Goal: Information Seeking & Learning: Learn about a topic

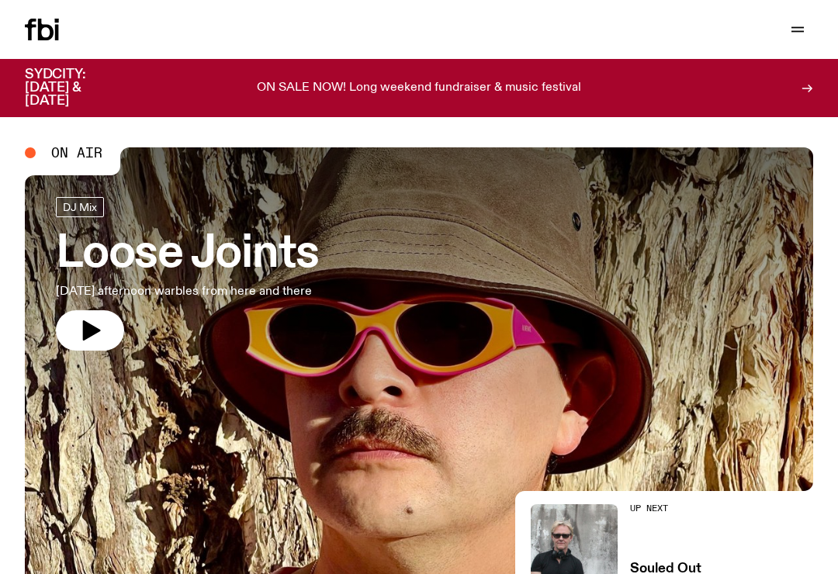
click at [808, 20] on button "button" at bounding box center [797, 30] width 31 height 22
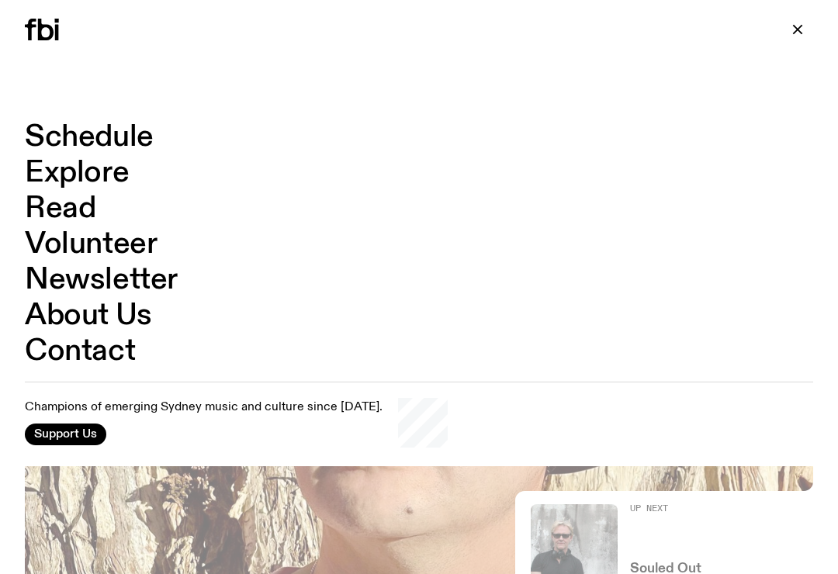
click at [117, 140] on link "Schedule" at bounding box center [89, 137] width 129 height 29
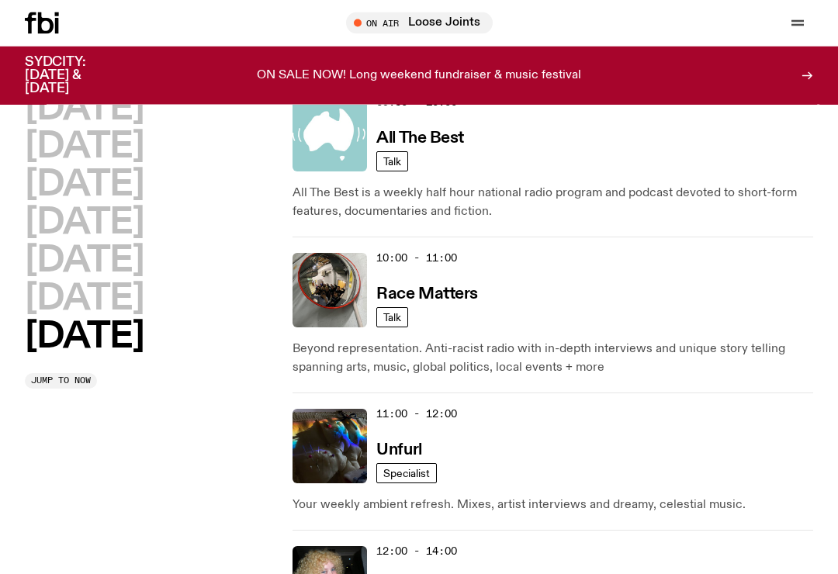
click at [139, 296] on h2 "Saturday" at bounding box center [84, 299] width 119 height 35
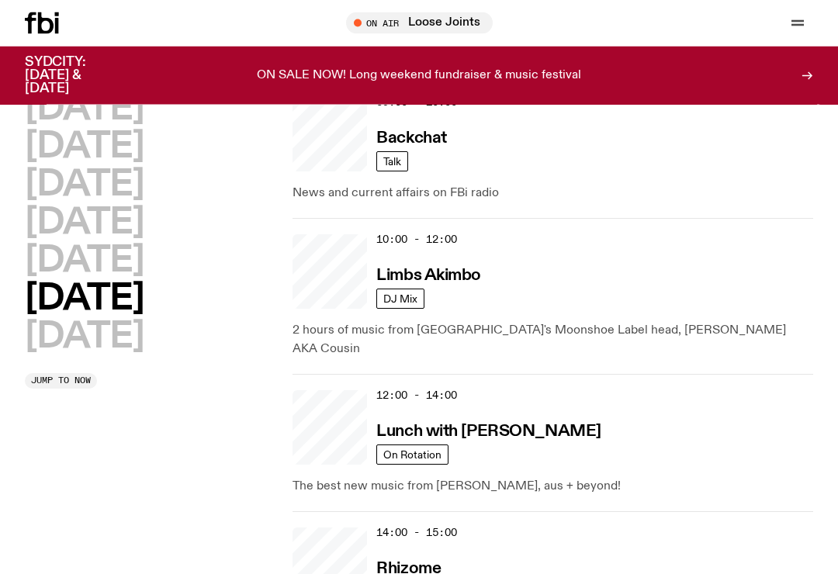
scroll to position [418, 0]
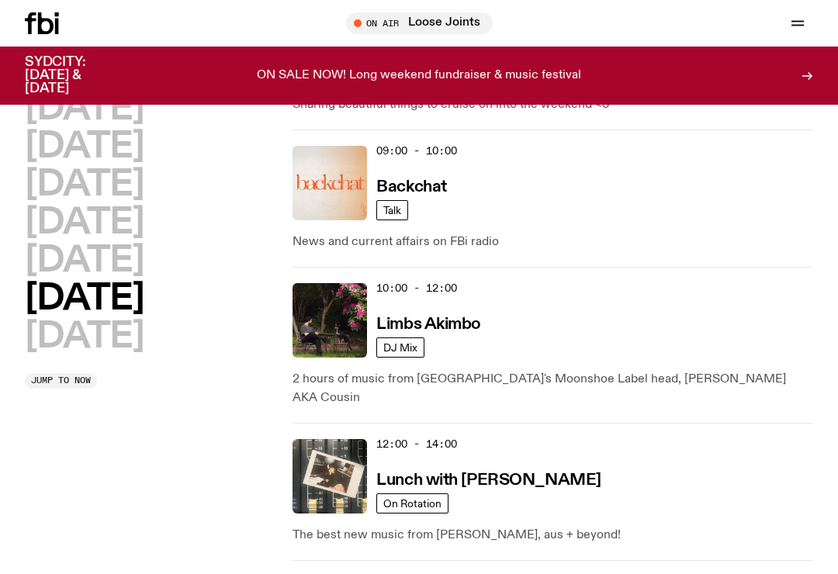
click at [111, 260] on h2 "Friday" at bounding box center [84, 261] width 119 height 35
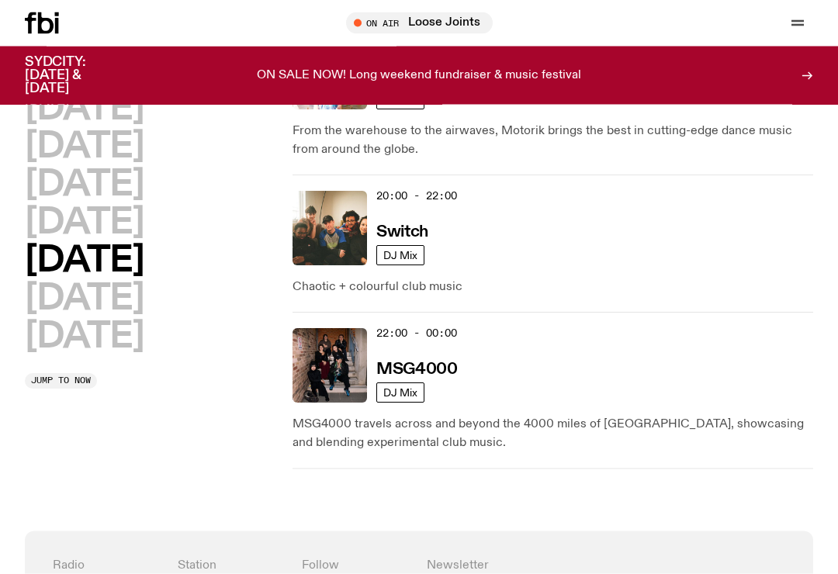
scroll to position [1034, 0]
click at [423, 362] on h3 "MSG4000" at bounding box center [416, 370] width 81 height 16
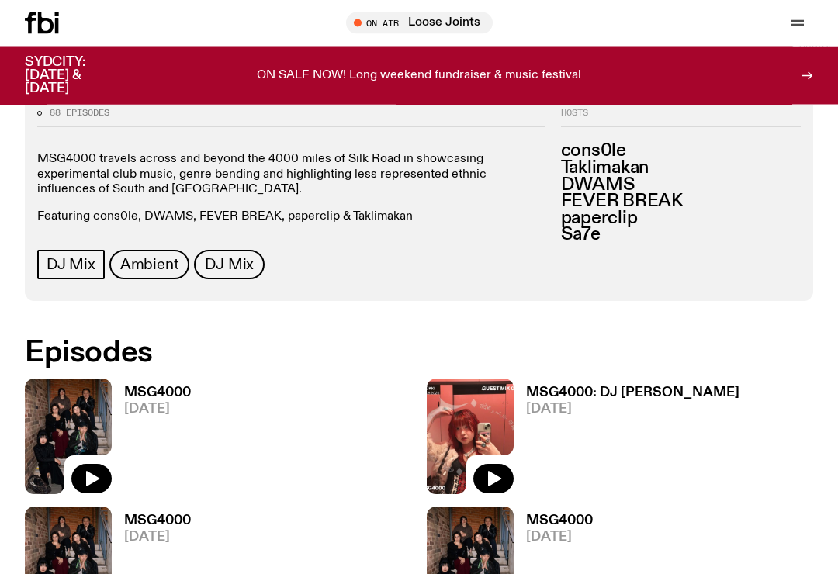
scroll to position [587, 0]
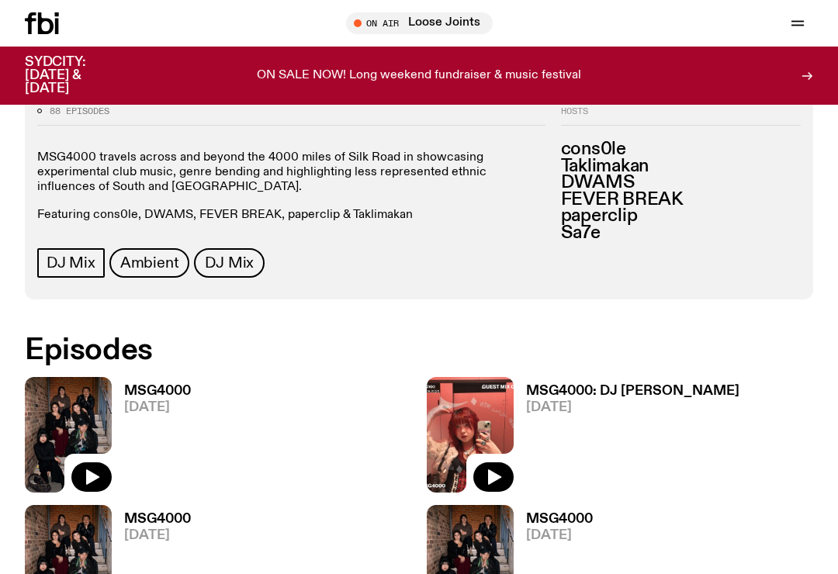
click at [93, 470] on icon "button" at bounding box center [91, 477] width 19 height 19
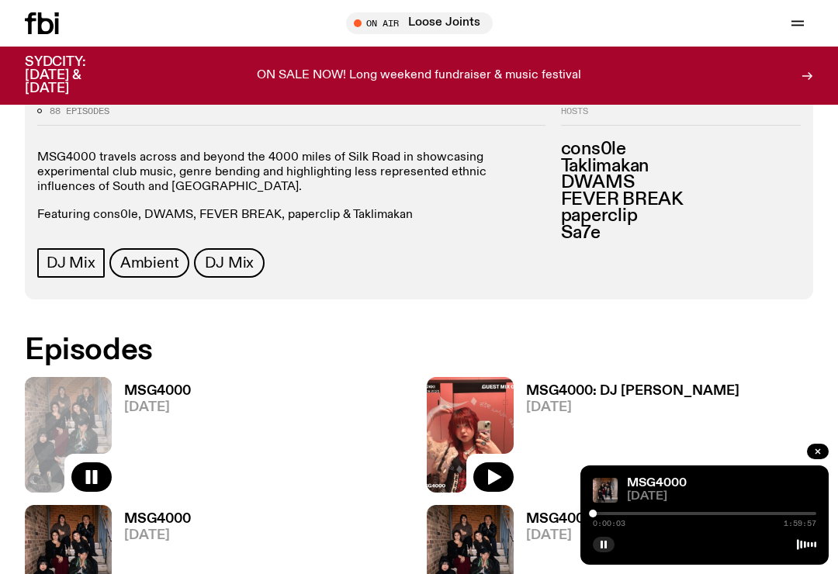
click at [608, 515] on div at bounding box center [705, 513] width 224 height 3
click at [619, 515] on div at bounding box center [519, 513] width 224 height 3
click at [601, 515] on div at bounding box center [507, 513] width 224 height 3
click at [603, 518] on div at bounding box center [603, 514] width 8 height 8
click at [596, 515] on div at bounding box center [492, 513] width 224 height 3
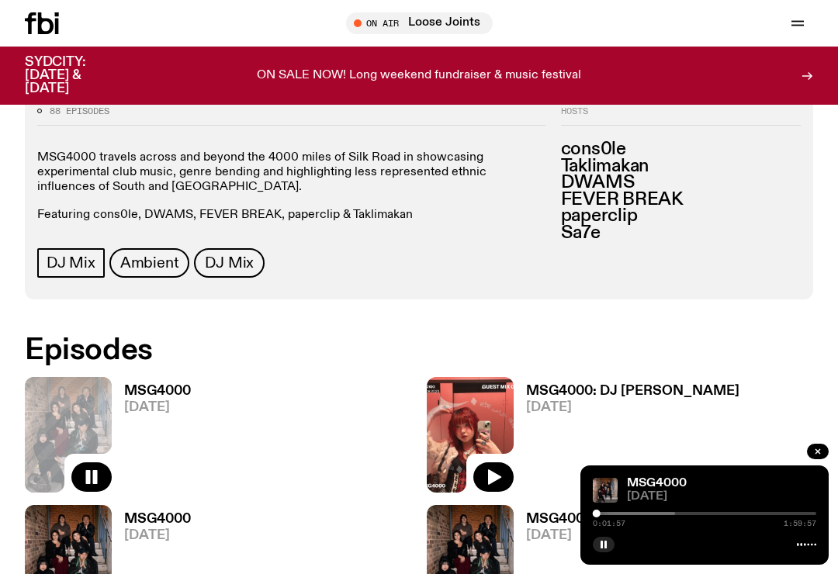
click at [596, 518] on div at bounding box center [597, 514] width 8 height 8
click at [594, 518] on div at bounding box center [594, 514] width 8 height 8
click at [616, 515] on div at bounding box center [564, 513] width 224 height 3
click at [654, 515] on div at bounding box center [564, 513] width 224 height 3
click at [679, 515] on div at bounding box center [568, 513] width 224 height 3
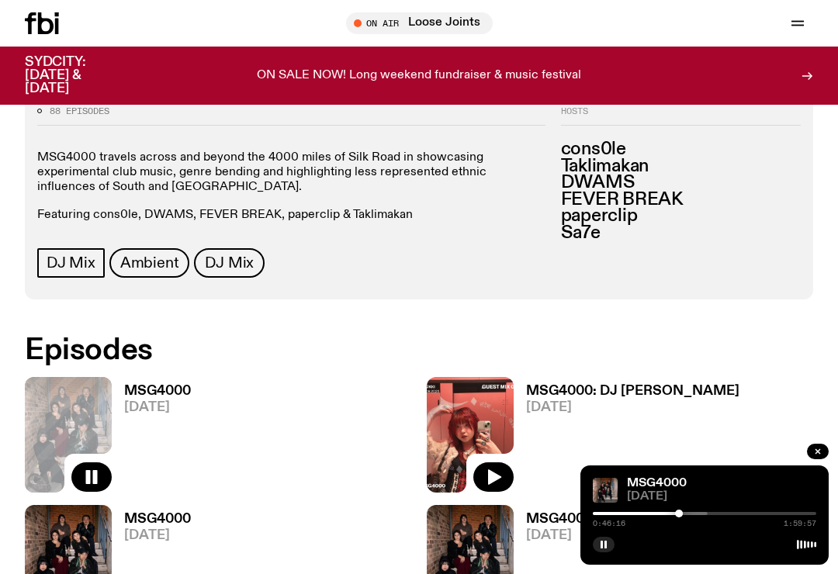
click at [700, 515] on div at bounding box center [596, 513] width 224 height 3
click at [731, 515] on div at bounding box center [705, 513] width 224 height 3
click at [766, 515] on div at bounding box center [705, 513] width 224 height 3
click at [788, 515] on div at bounding box center [705, 513] width 224 height 3
click at [608, 553] on button "button" at bounding box center [604, 545] width 22 height 16
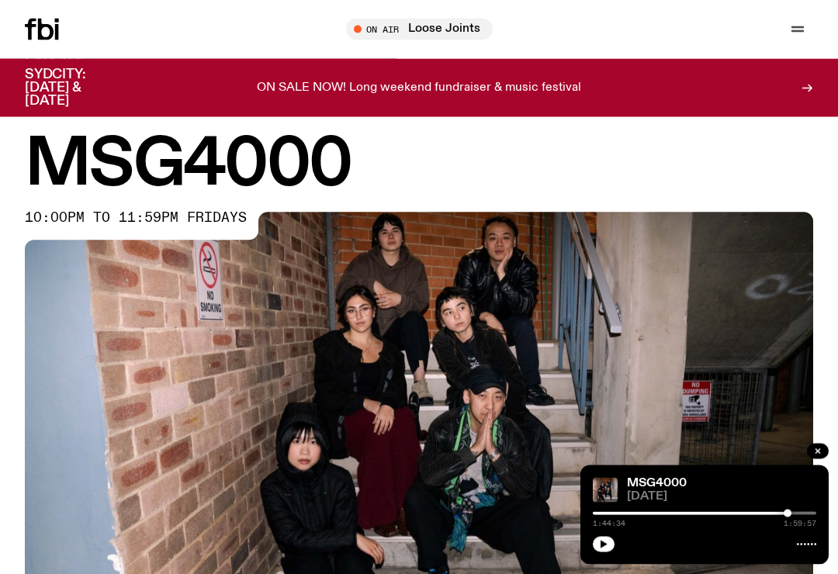
scroll to position [0, 0]
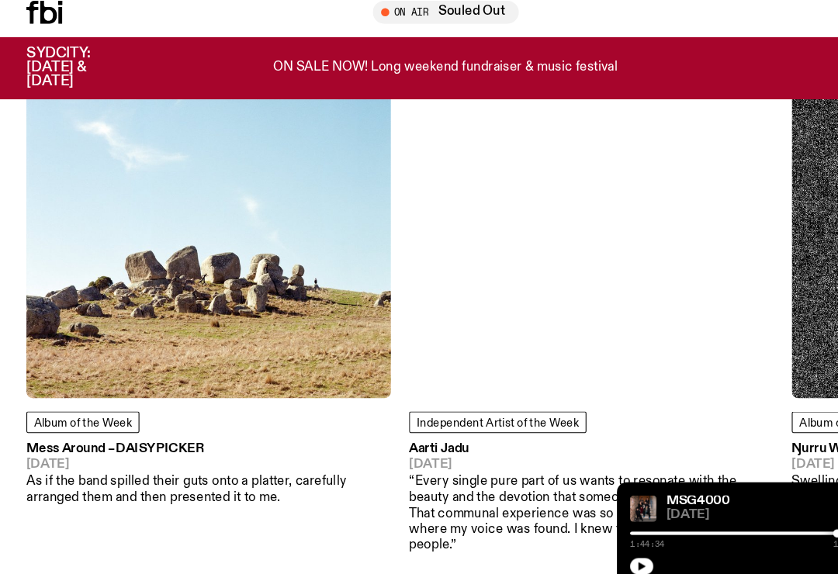
scroll to position [1655, 0]
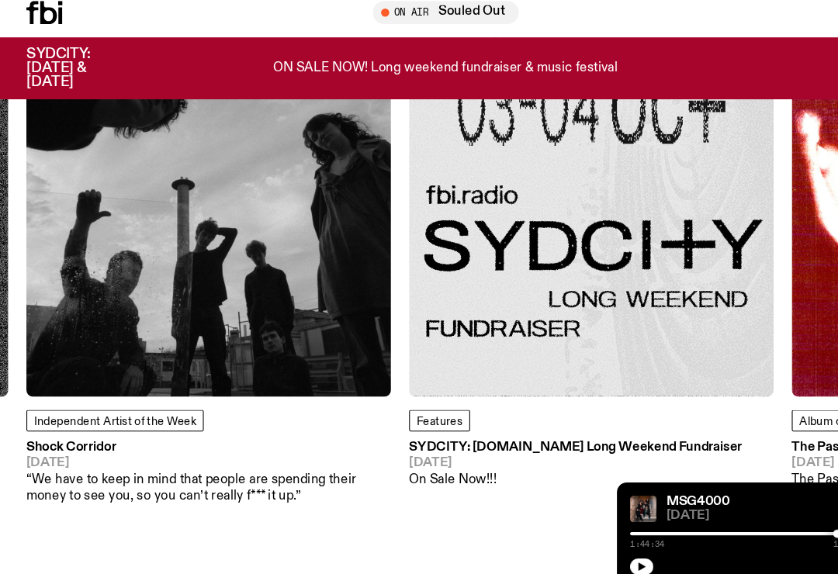
click at [467, 430] on h3 "SYDCITY: [DOMAIN_NAME] Long Weekend Fundraiser" at bounding box center [542, 433] width 314 height 12
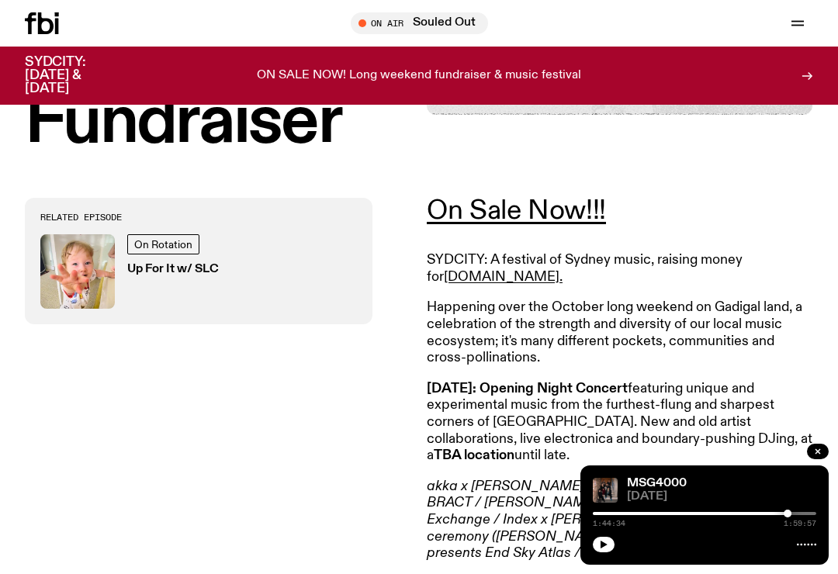
scroll to position [434, 0]
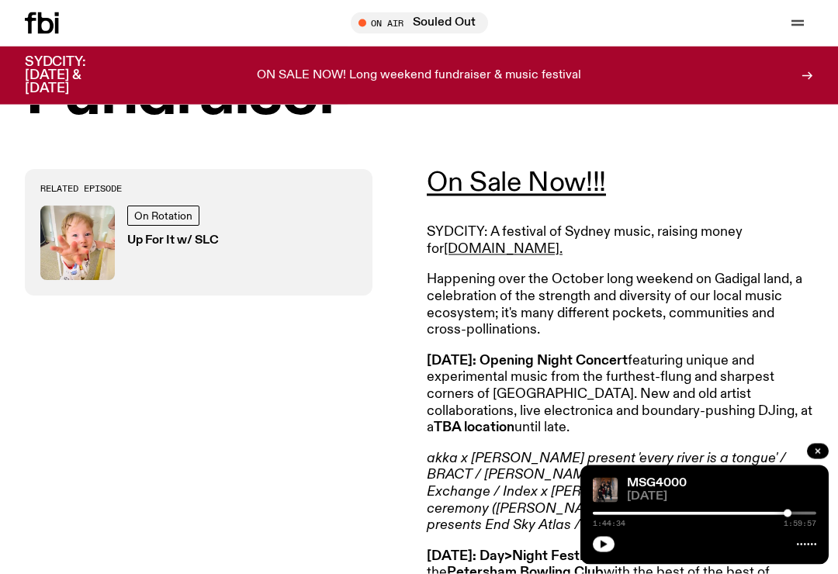
click at [800, 457] on p "akka x [PERSON_NAME] present 'every river is a tongue' / BRACT / [PERSON_NAME] …" at bounding box center [620, 493] width 386 height 84
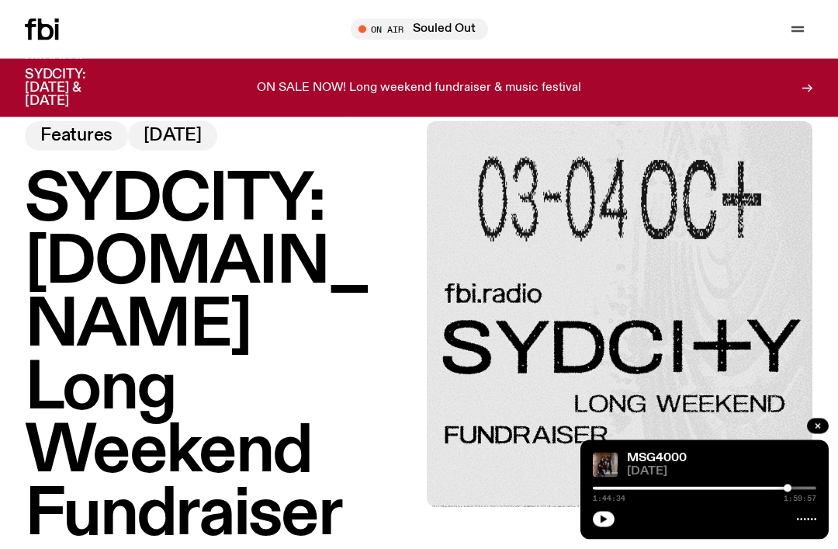
scroll to position [0, 0]
